Goal: Transaction & Acquisition: Purchase product/service

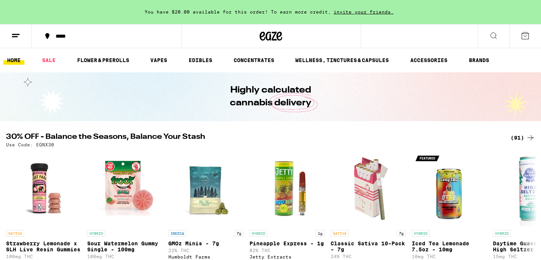
click at [16, 26] on button at bounding box center [16, 36] width 32 height 24
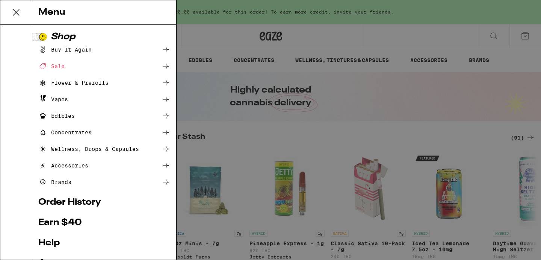
click at [19, 11] on icon at bounding box center [16, 12] width 15 height 15
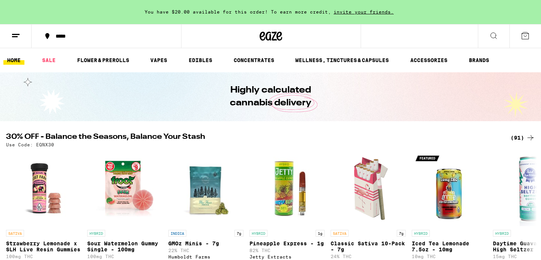
click at [486, 38] on button at bounding box center [494, 36] width 32 height 24
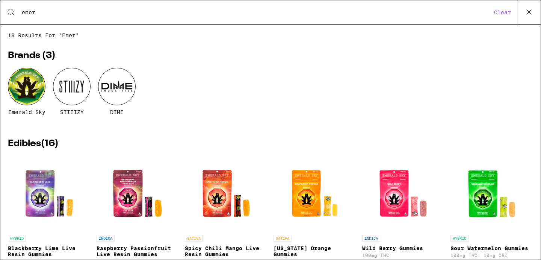
type input "emer"
click at [32, 92] on div at bounding box center [27, 87] width 38 height 38
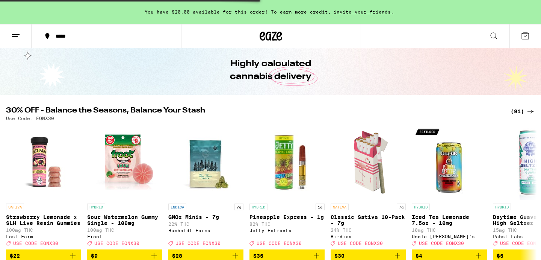
scroll to position [27, 0]
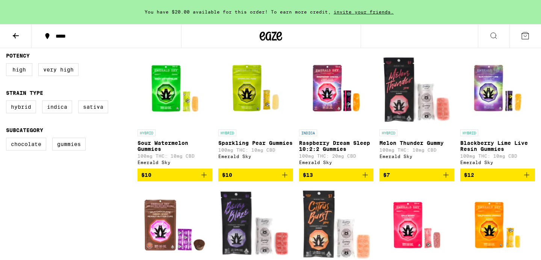
scroll to position [215, 0]
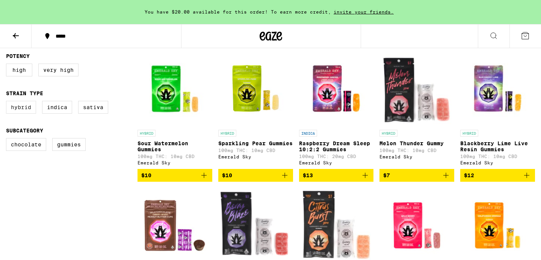
click at [21, 108] on label "Hybrid" at bounding box center [21, 107] width 30 height 13
click at [8, 102] on input "Hybrid" at bounding box center [8, 102] width 0 height 0
checkbox input "true"
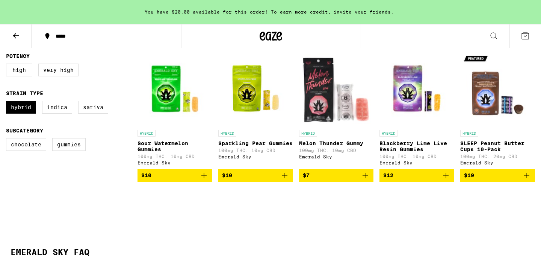
click at [204, 177] on icon "Add to bag" at bounding box center [203, 174] width 9 height 9
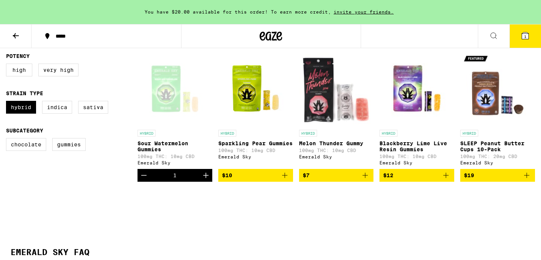
click at [204, 177] on icon "Increment" at bounding box center [205, 174] width 9 height 9
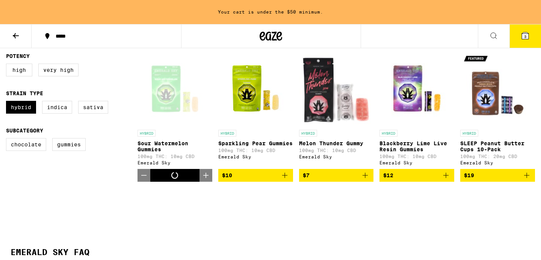
click at [204, 177] on icon "Increment" at bounding box center [205, 174] width 9 height 9
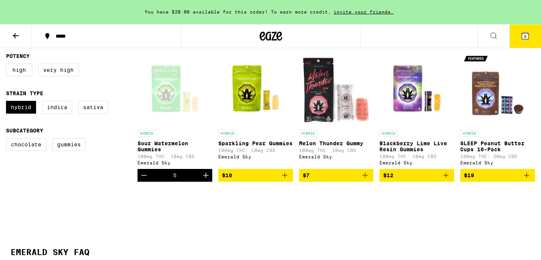
click at [204, 177] on icon "Increment" at bounding box center [205, 174] width 9 height 9
click at [286, 179] on icon "Add to bag" at bounding box center [284, 174] width 9 height 9
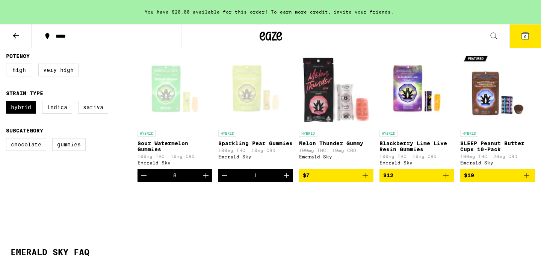
click at [286, 179] on icon "Increment" at bounding box center [286, 174] width 9 height 9
click at [58, 110] on label "Indica" at bounding box center [57, 107] width 30 height 13
click at [8, 102] on input "Indica" at bounding box center [8, 102] width 0 height 0
checkbox input "true"
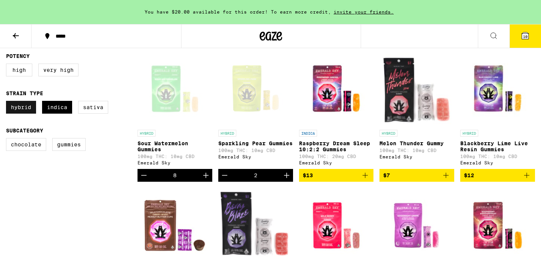
click at [18, 110] on label "Hybrid" at bounding box center [21, 107] width 30 height 13
click at [8, 102] on input "Hybrid" at bounding box center [8, 102] width 0 height 0
checkbox input "false"
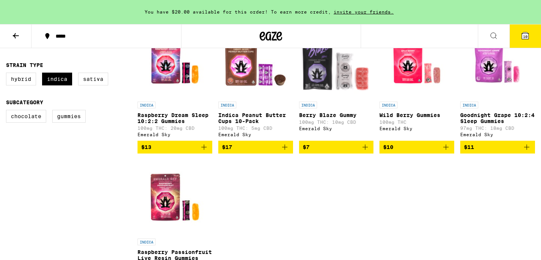
scroll to position [273, 0]
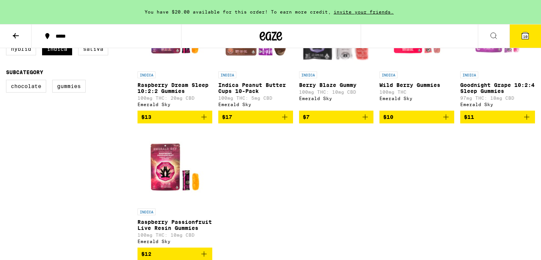
click at [183, 120] on span "$13" at bounding box center [174, 116] width 67 height 9
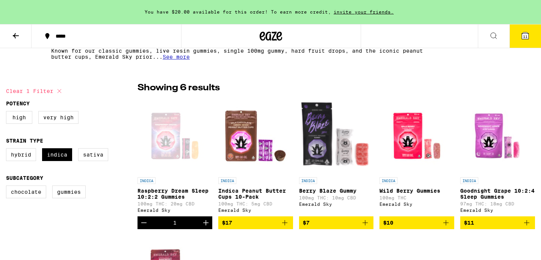
scroll to position [171, 0]
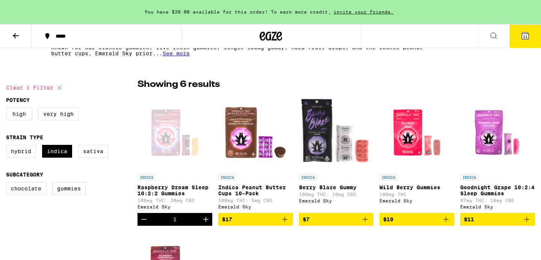
click at [527, 38] on span "11" at bounding box center [525, 36] width 5 height 5
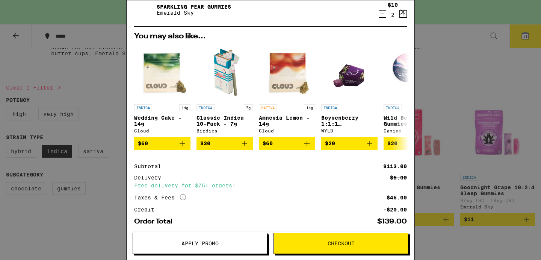
scroll to position [143, 0]
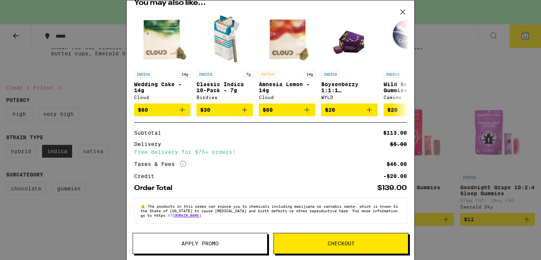
click at [338, 239] on button "Checkout" at bounding box center [340, 242] width 135 height 21
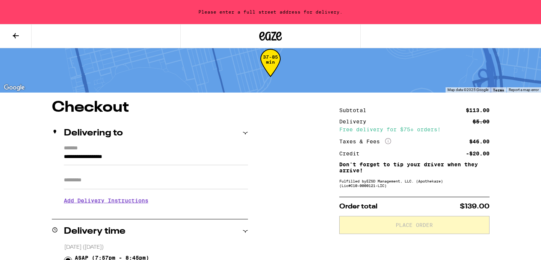
scroll to position [18, 0]
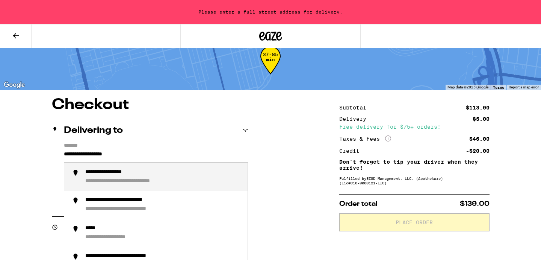
click at [146, 155] on input "**********" at bounding box center [156, 155] width 184 height 13
drag, startPoint x: 156, startPoint y: 159, endPoint x: 39, endPoint y: 147, distance: 117.8
click at [127, 178] on div "**********" at bounding box center [163, 177] width 156 height 16
type input "**********"
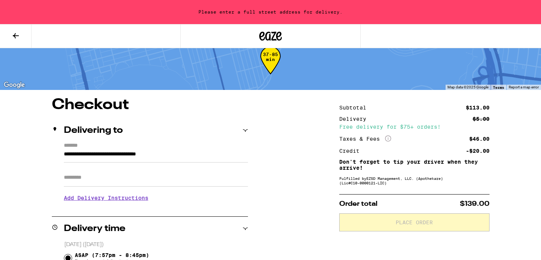
click at [113, 174] on input "Apt/Suite" at bounding box center [156, 177] width 184 height 18
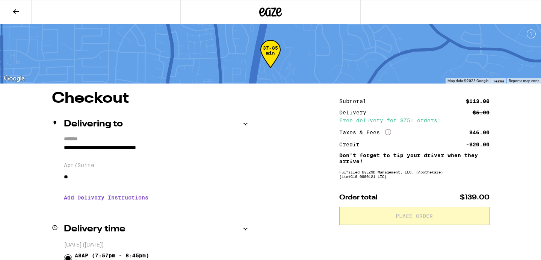
type input "*"
type input "*******"
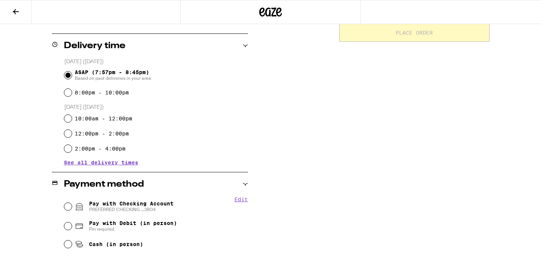
scroll to position [184, 0]
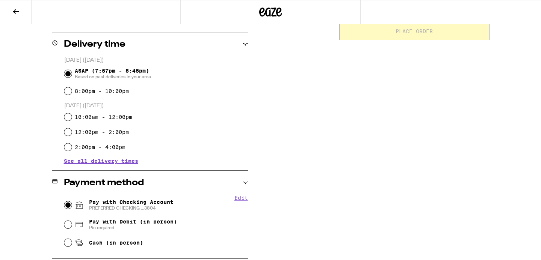
click at [66, 204] on input "Pay with Checking Account PREFERRED CHECKING ...3804" at bounding box center [68, 205] width 8 height 8
radio input "true"
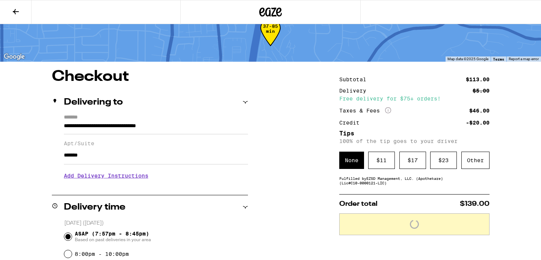
scroll to position [17, 0]
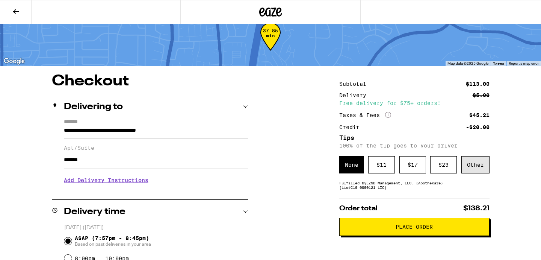
click at [487, 173] on div "Other" at bounding box center [475, 164] width 28 height 17
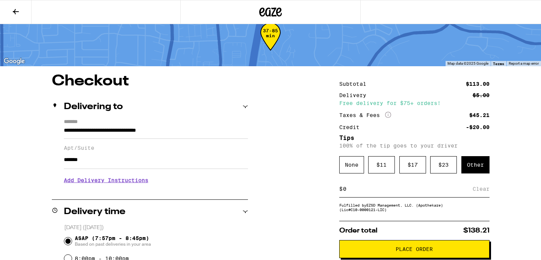
click at [411, 185] on div "$ Clear" at bounding box center [414, 188] width 150 height 17
drag, startPoint x: 403, startPoint y: 190, endPoint x: 336, endPoint y: 188, distance: 66.9
type input "5"
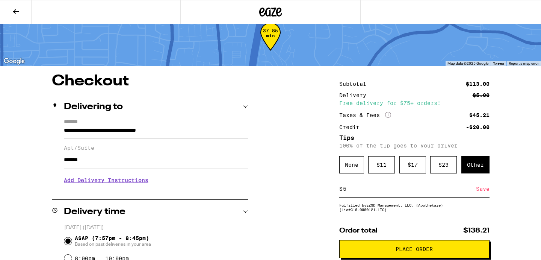
drag, startPoint x: 320, startPoint y: 202, endPoint x: 423, endPoint y: 198, distance: 103.0
click at [484, 190] on div "Save" at bounding box center [483, 188] width 14 height 17
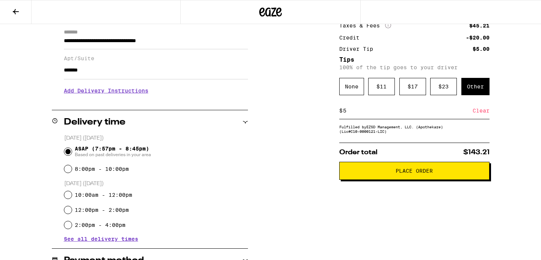
scroll to position [107, 0]
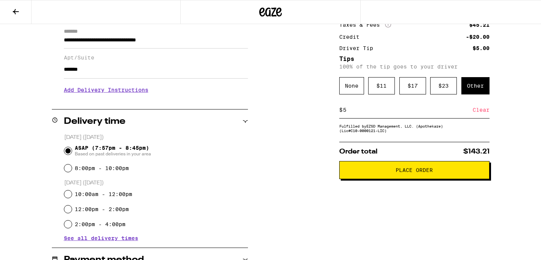
click at [431, 172] on span "Place Order" at bounding box center [413, 169] width 37 height 5
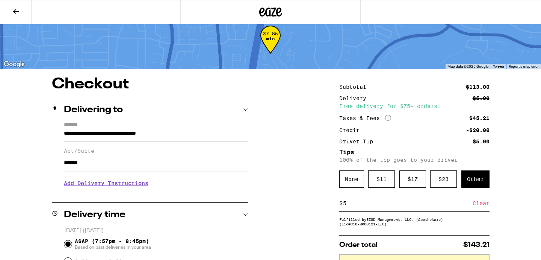
scroll to position [0, 0]
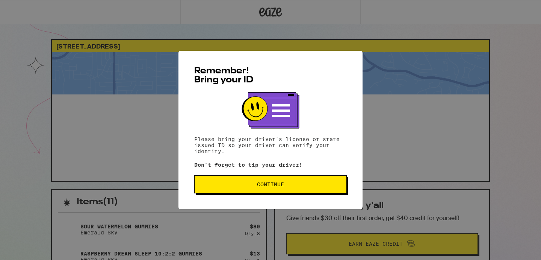
click at [293, 187] on span "Continue" at bounding box center [271, 183] width 140 height 5
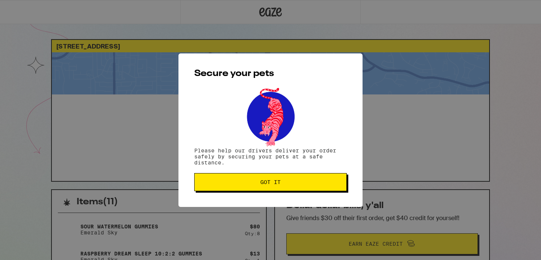
click at [294, 184] on span "Got it" at bounding box center [271, 181] width 140 height 5
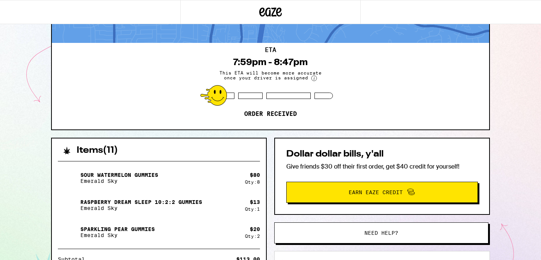
scroll to position [51, 0]
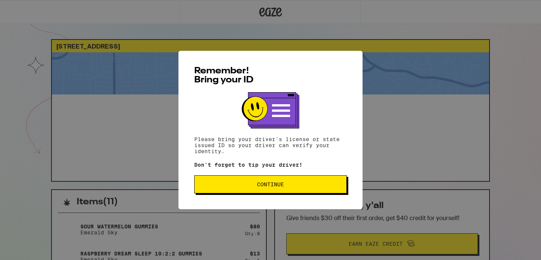
click at [272, 187] on span "Continue" at bounding box center [270, 183] width 27 height 5
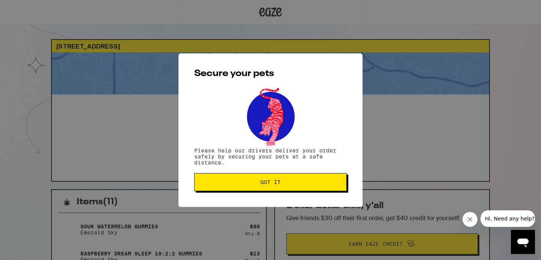
click at [272, 189] on button "Got it" at bounding box center [270, 182] width 152 height 18
